Goal: Task Accomplishment & Management: Use online tool/utility

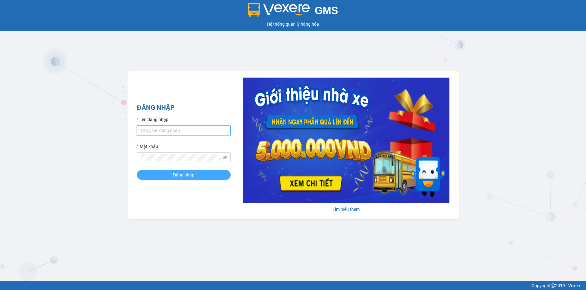
type input "loan.dinhnhan"
click at [140, 174] on button "Đăng nhập" at bounding box center [184, 175] width 94 height 10
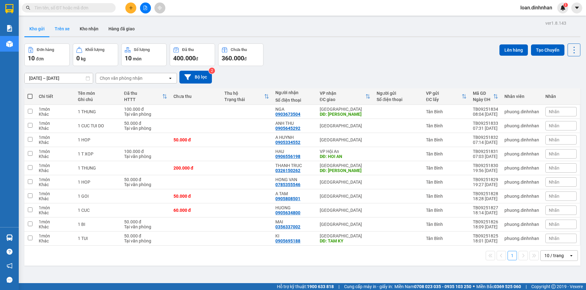
click at [64, 29] on button "Trên xe" at bounding box center [62, 28] width 25 height 15
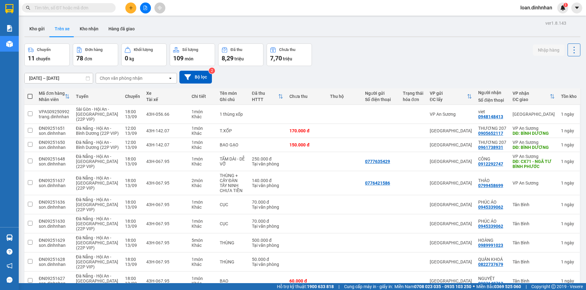
click at [118, 80] on div "Chọn văn phòng nhận" at bounding box center [121, 78] width 43 height 6
click at [117, 91] on span "Tân Bình" at bounding box center [110, 91] width 18 height 6
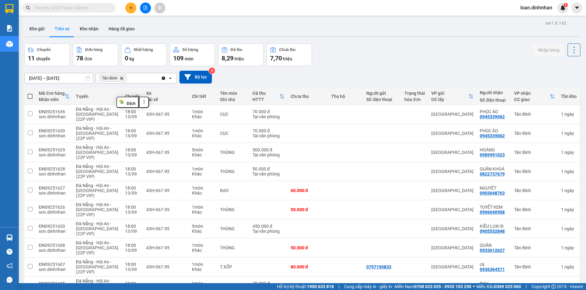
click at [29, 95] on span at bounding box center [29, 96] width 5 height 5
click at [30, 93] on input "checkbox" at bounding box center [30, 93] width 0 height 0
checkbox input "true"
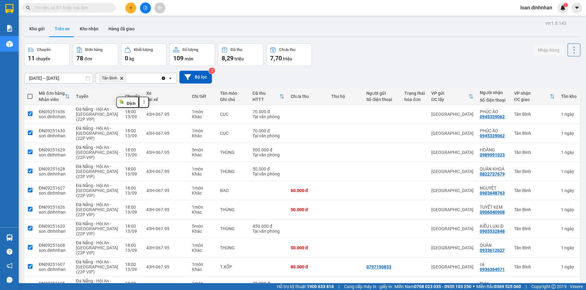
checkbox input "true"
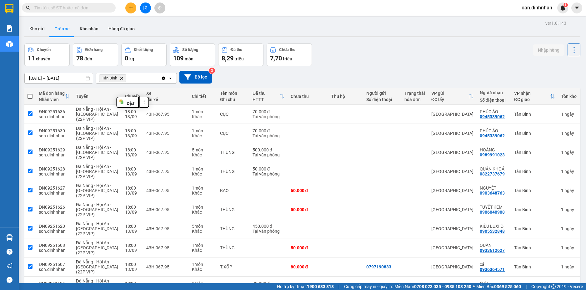
checkbox input "true"
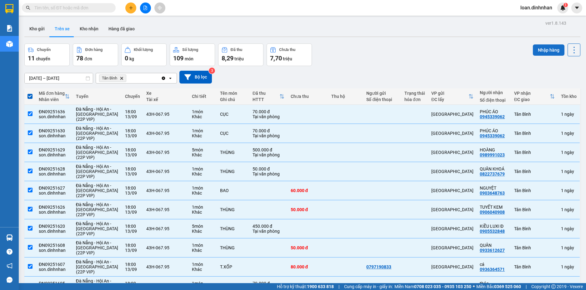
click at [548, 46] on button "Nhập hàng" at bounding box center [549, 49] width 32 height 11
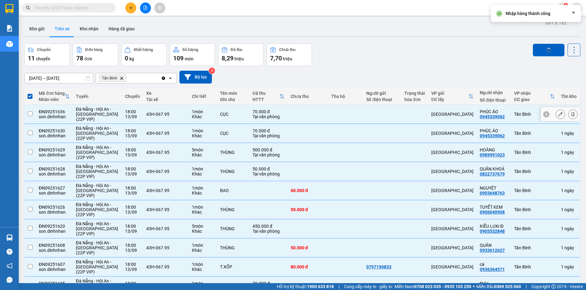
checkbox input "false"
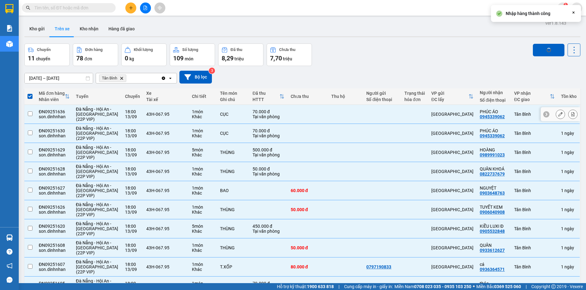
checkbox input "false"
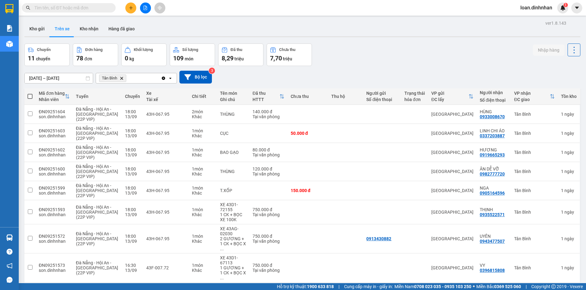
click at [31, 96] on span at bounding box center [29, 96] width 5 height 5
click at [30, 93] on input "checkbox" at bounding box center [30, 93] width 0 height 0
checkbox input "true"
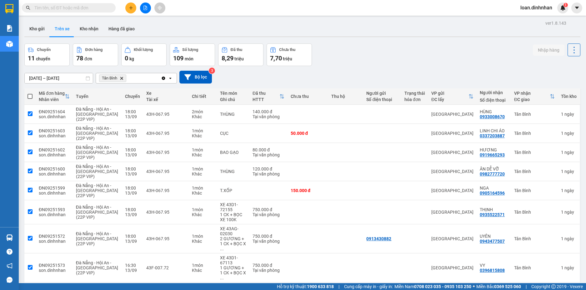
checkbox input "true"
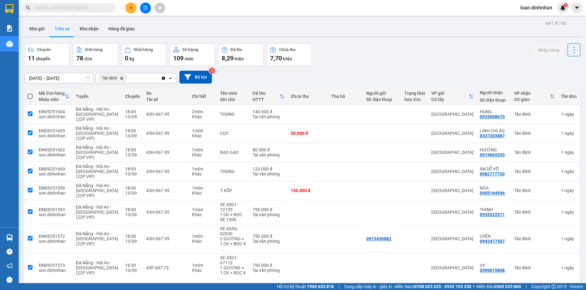
checkbox input "true"
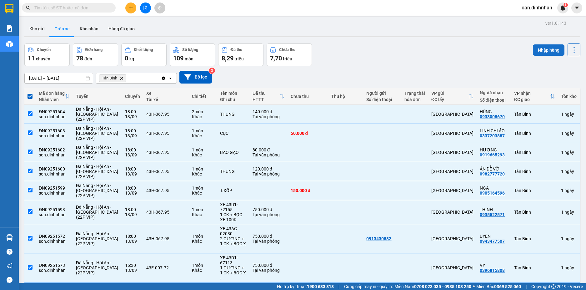
click at [543, 51] on button "Nhập hàng" at bounding box center [549, 49] width 32 height 11
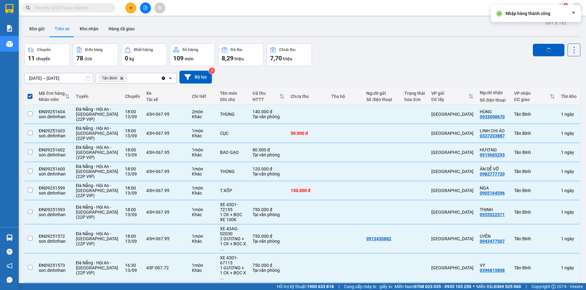
checkbox input "false"
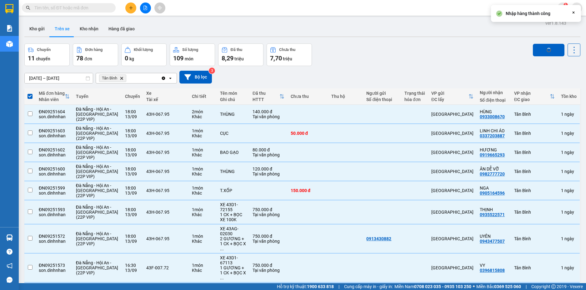
checkbox input "false"
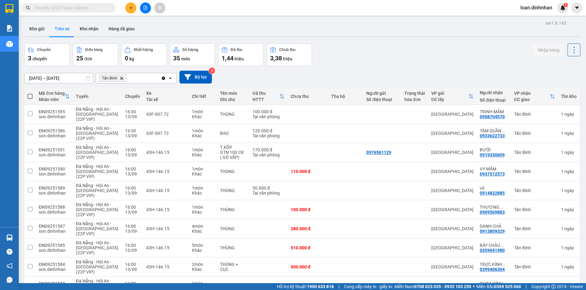
click at [30, 96] on span at bounding box center [29, 96] width 5 height 5
click at [30, 93] on input "checkbox" at bounding box center [30, 93] width 0 height 0
checkbox input "true"
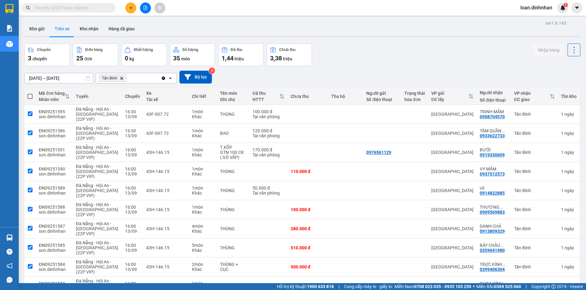
checkbox input "true"
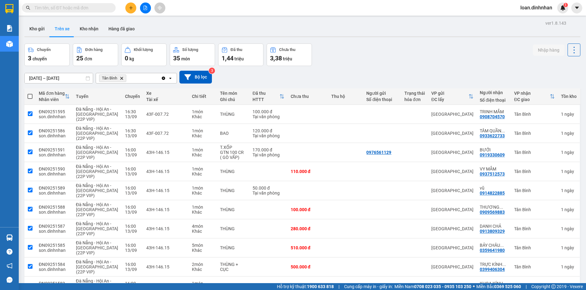
checkbox input "true"
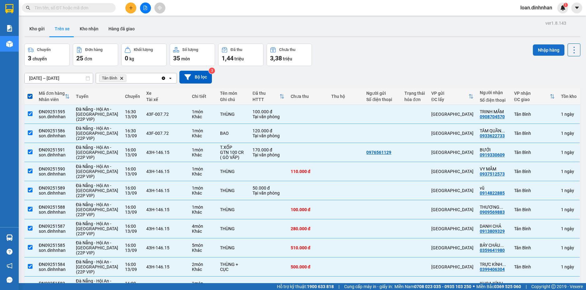
click at [547, 48] on button "Nhập hàng" at bounding box center [549, 49] width 32 height 11
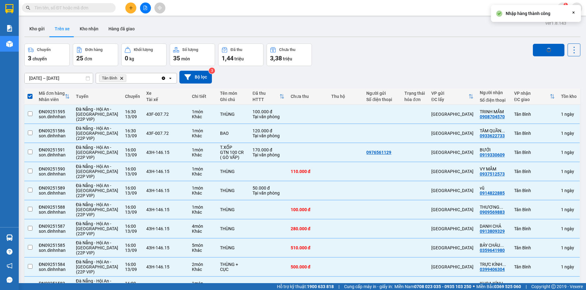
checkbox input "false"
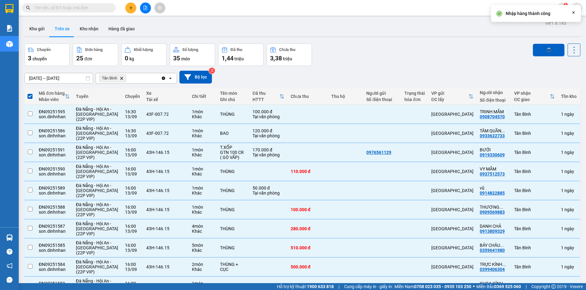
checkbox input "false"
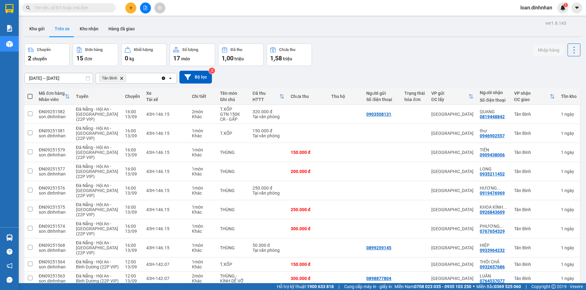
click at [27, 94] on span at bounding box center [29, 96] width 5 height 5
click at [30, 93] on input "checkbox" at bounding box center [30, 93] width 0 height 0
checkbox input "true"
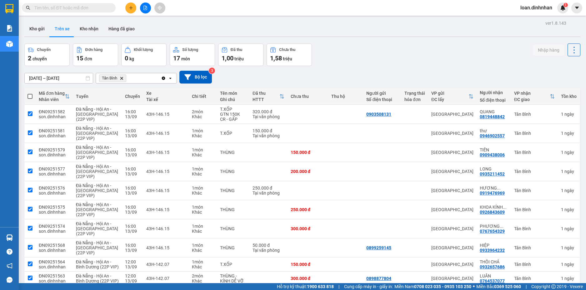
checkbox input "true"
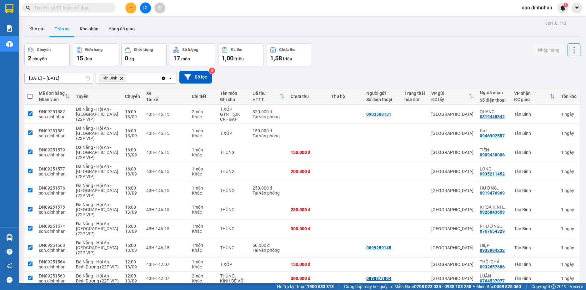
checkbox input "true"
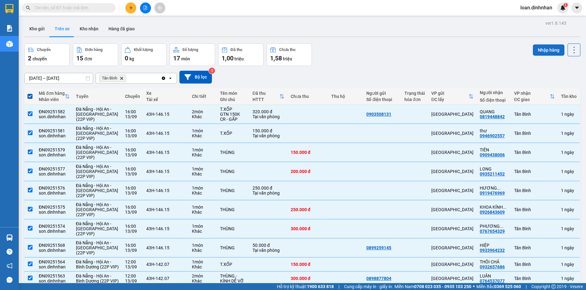
click at [544, 50] on button "Nhập hàng" at bounding box center [549, 49] width 32 height 11
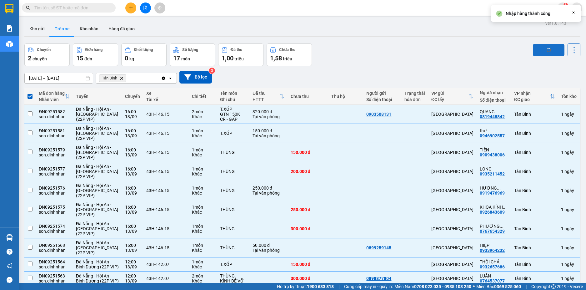
checkbox input "false"
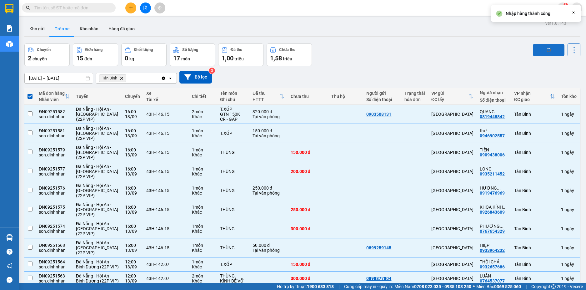
checkbox input "false"
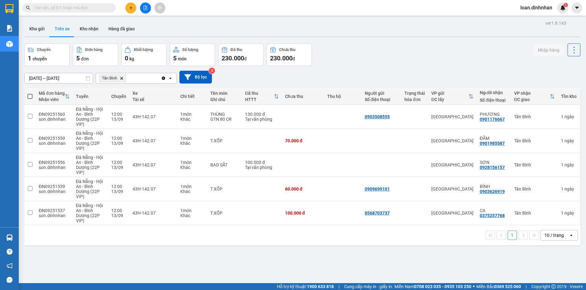
click at [31, 94] on span at bounding box center [29, 96] width 5 height 5
click at [30, 93] on input "checkbox" at bounding box center [30, 93] width 0 height 0
checkbox input "true"
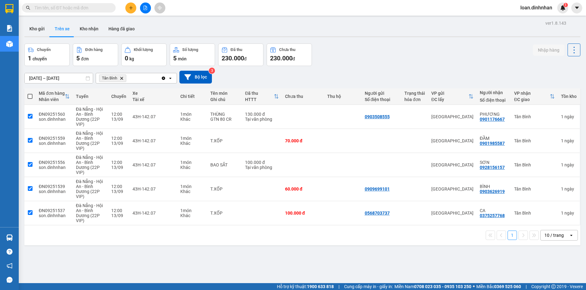
checkbox input "true"
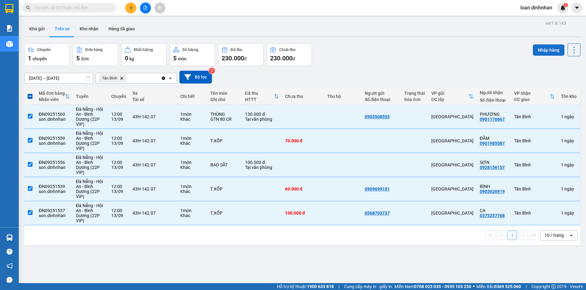
click at [550, 49] on button "Nhập hàng" at bounding box center [549, 49] width 32 height 11
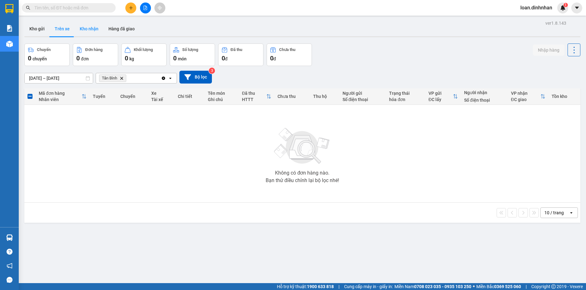
click at [99, 26] on button "Kho nhận" at bounding box center [89, 28] width 29 height 15
type input "09/09/2025 – 14/09/2025"
